Goal: Transaction & Acquisition: Register for event/course

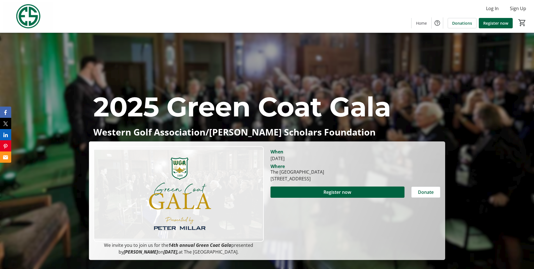
scroll to position [56, 0]
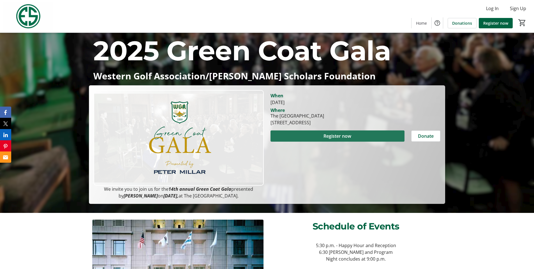
click at [343, 136] on span "Register now" at bounding box center [338, 136] width 28 height 7
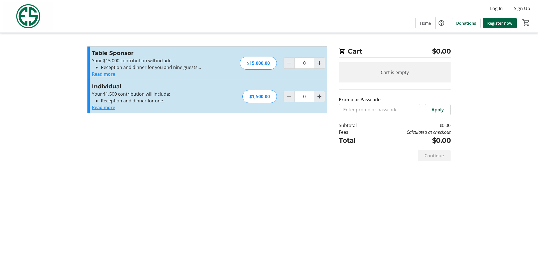
click at [99, 74] on button "Read more" at bounding box center [103, 74] width 23 height 7
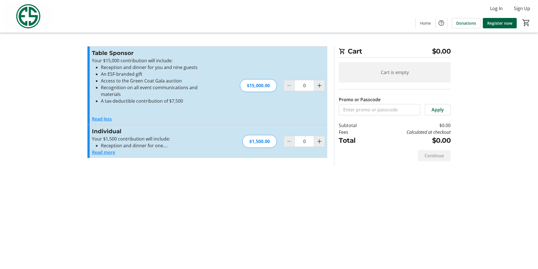
click at [107, 154] on button "Read more" at bounding box center [103, 152] width 23 height 7
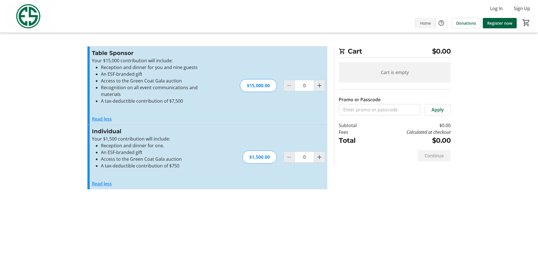
click at [421, 23] on span "Home" at bounding box center [425, 23] width 11 height 6
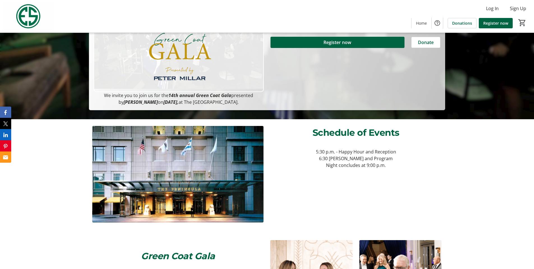
scroll to position [10, 0]
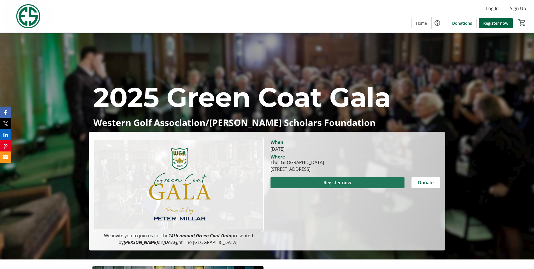
click at [337, 181] on span "Register now" at bounding box center [338, 182] width 28 height 7
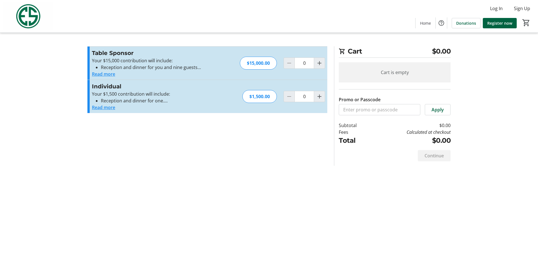
click at [108, 74] on button "Read more" at bounding box center [103, 74] width 23 height 7
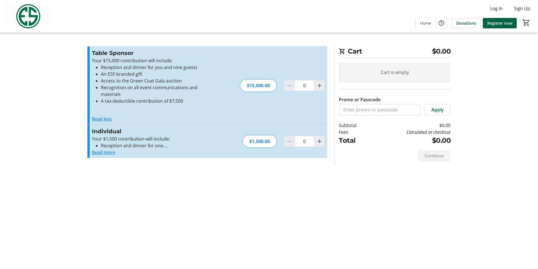
click at [102, 153] on button "Read more" at bounding box center [103, 152] width 23 height 7
